Goal: Information Seeking & Learning: Learn about a topic

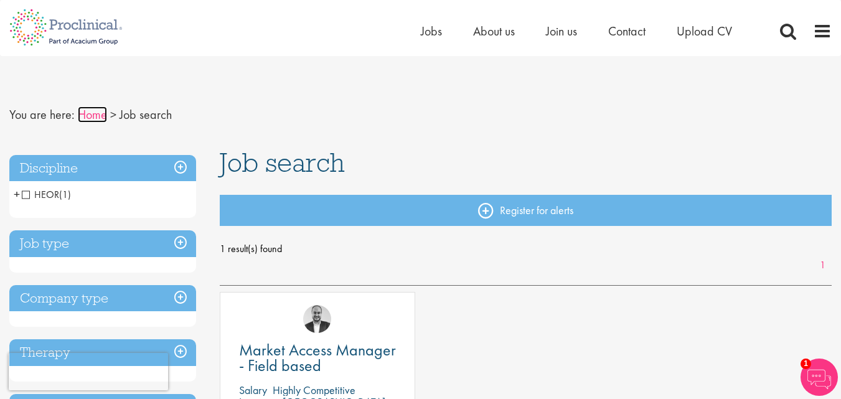
click at [82, 116] on link "Home" at bounding box center [92, 114] width 29 height 16
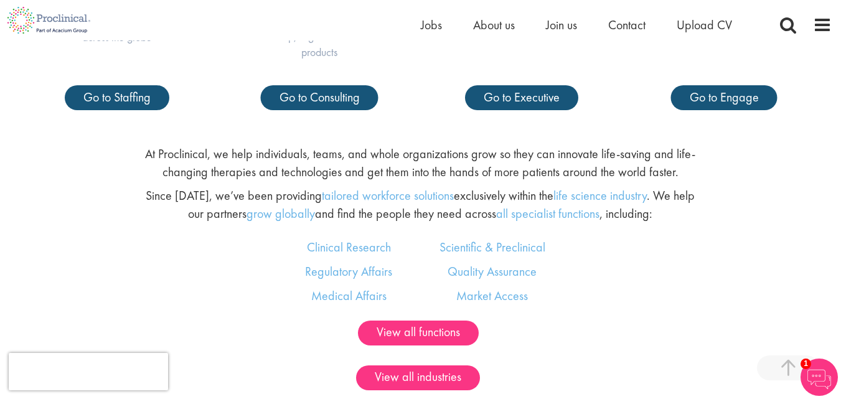
scroll to position [653, 0]
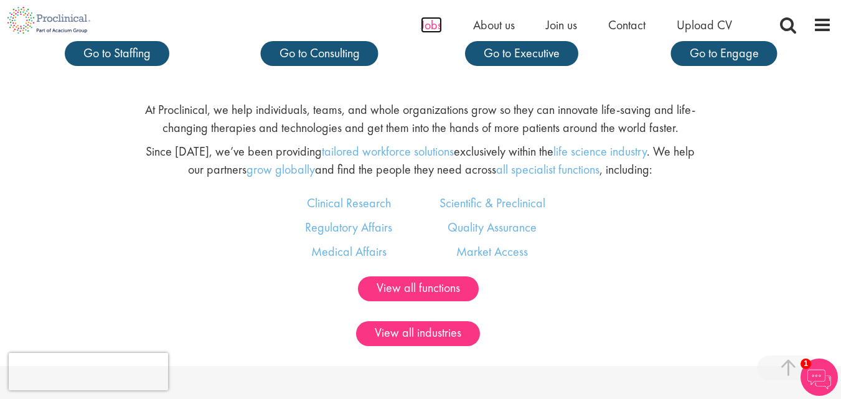
click at [436, 26] on span "Jobs" at bounding box center [431, 25] width 21 height 16
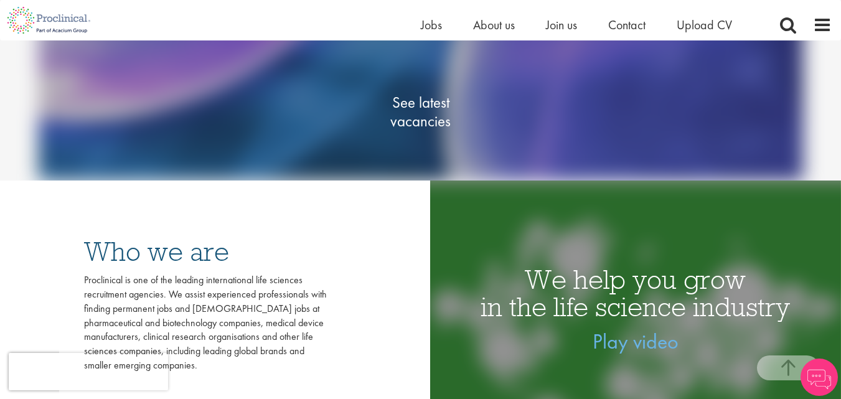
scroll to position [202, 0]
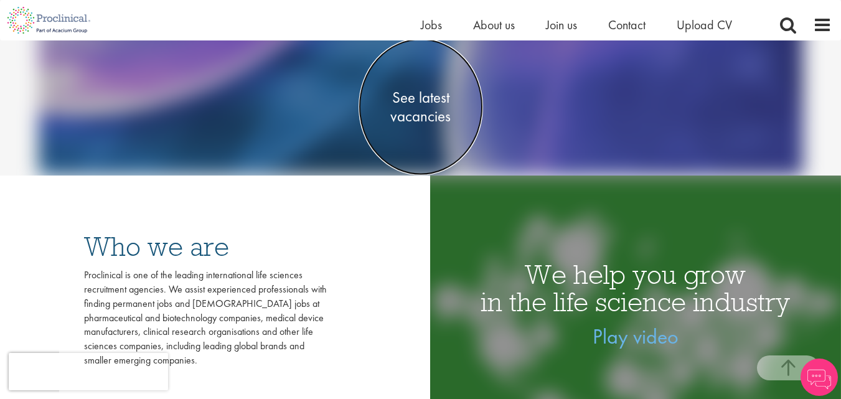
click at [412, 98] on span "See latest vacancies" at bounding box center [420, 106] width 124 height 37
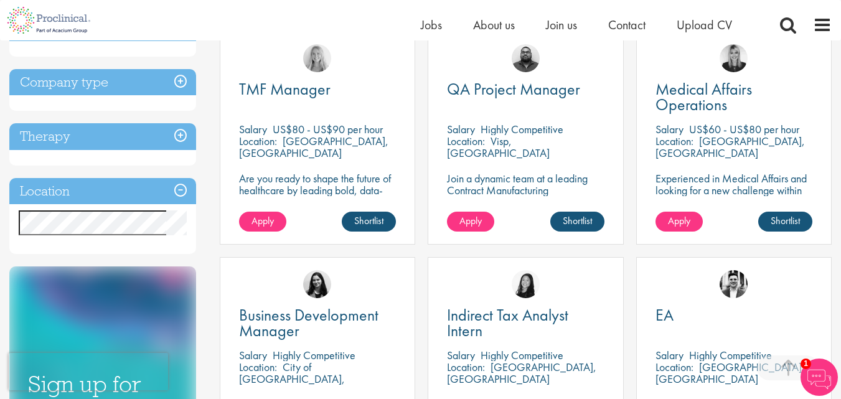
scroll to position [477, 0]
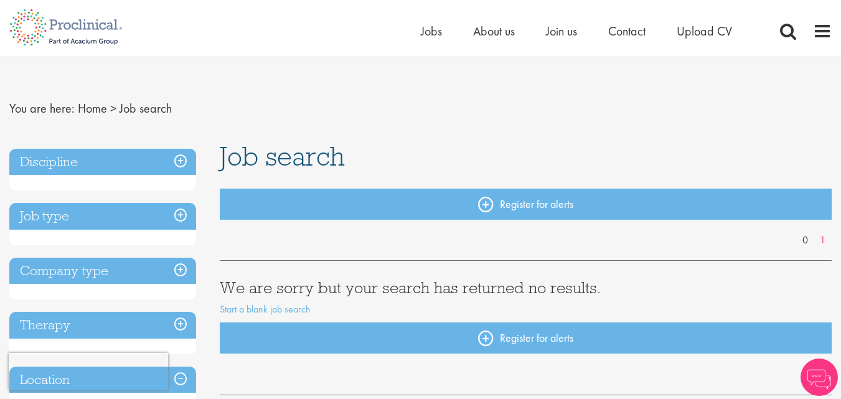
scroll to position [5, 0]
